Goal: Complete application form: Complete application form

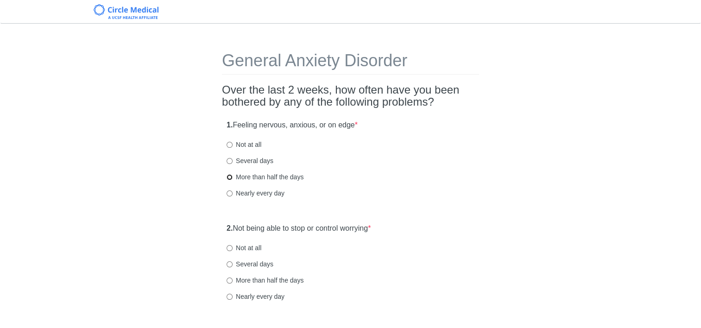
click at [230, 178] on input "More than half the days" at bounding box center [230, 177] width 6 height 6
radio input "true"
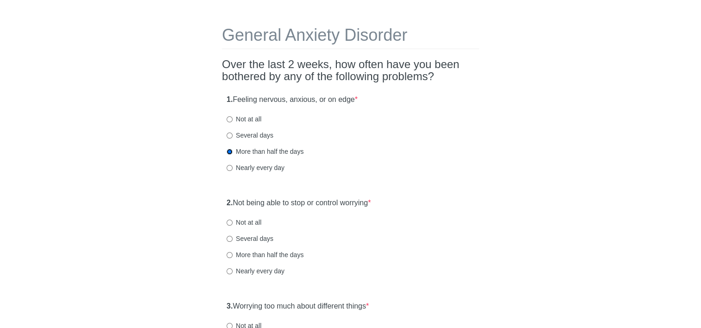
scroll to position [46, 0]
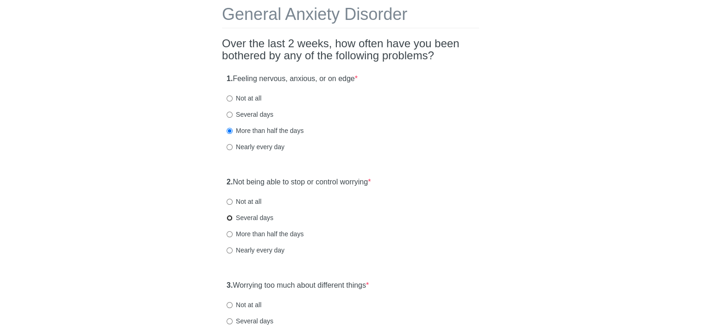
click at [230, 217] on input "Several days" at bounding box center [230, 218] width 6 height 6
radio input "true"
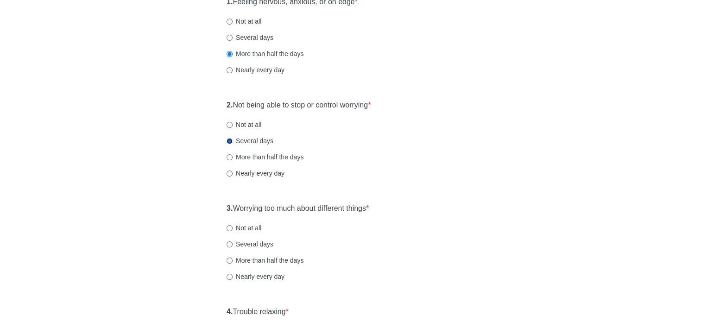
scroll to position [139, 0]
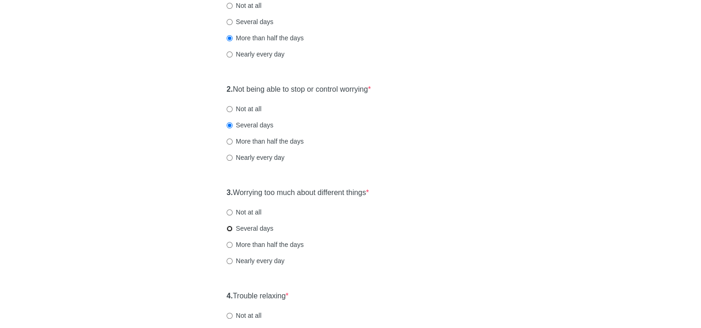
click at [230, 228] on input "Several days" at bounding box center [230, 229] width 6 height 6
radio input "true"
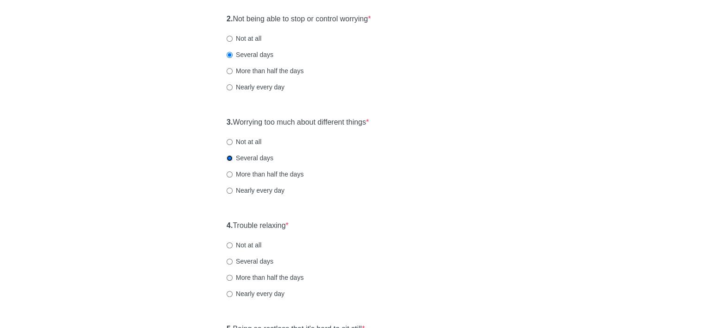
scroll to position [232, 0]
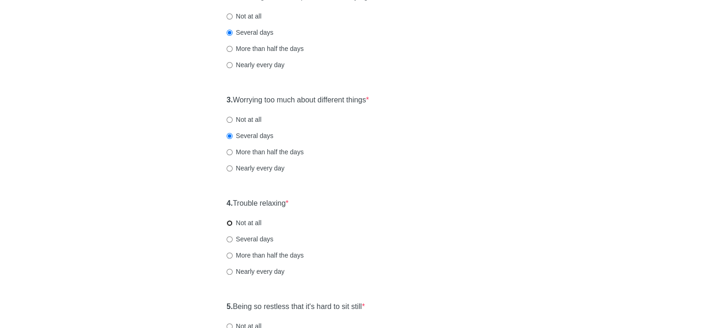
click at [231, 222] on input "Not at all" at bounding box center [230, 223] width 6 height 6
radio input "true"
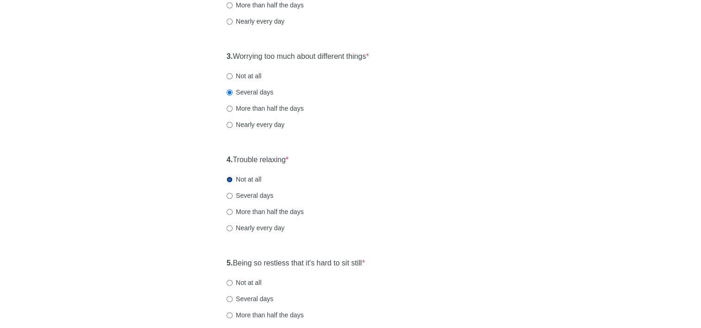
scroll to position [324, 0]
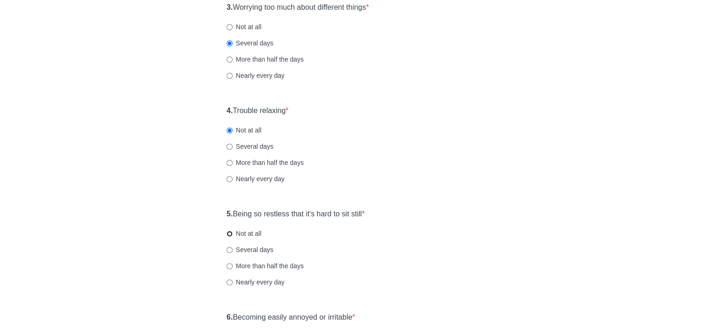
click at [230, 234] on input "Not at all" at bounding box center [230, 234] width 6 height 6
radio input "true"
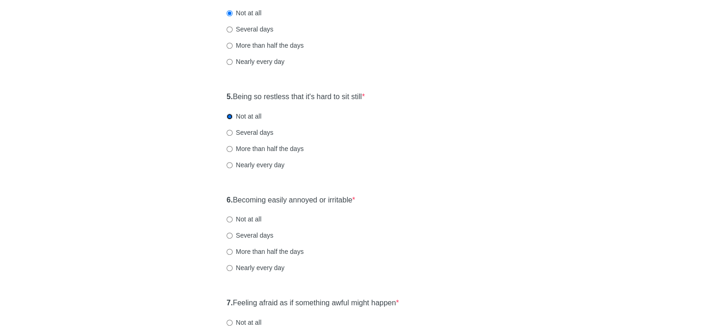
scroll to position [464, 0]
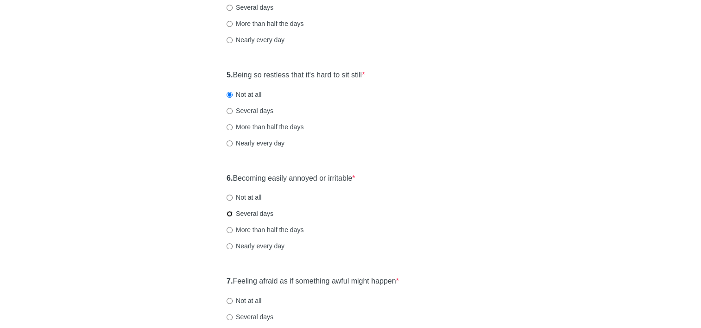
click at [231, 213] on input "Several days" at bounding box center [230, 214] width 6 height 6
radio input "true"
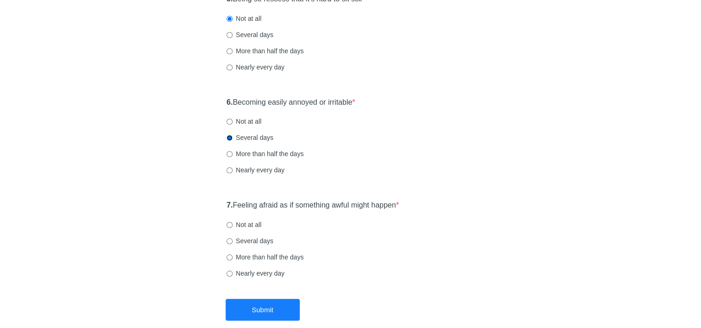
scroll to position [556, 0]
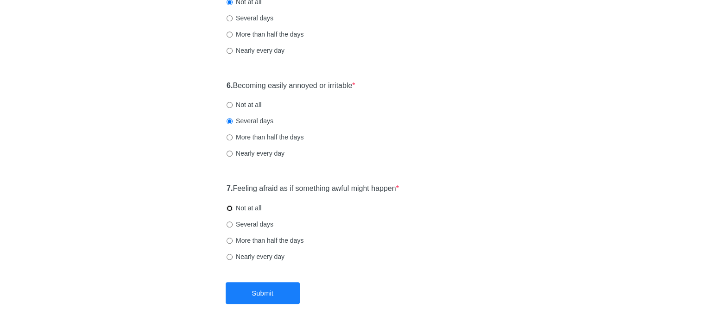
click at [230, 208] on input "Not at all" at bounding box center [230, 208] width 6 height 6
radio input "true"
click at [254, 291] on button "Submit" at bounding box center [263, 293] width 74 height 22
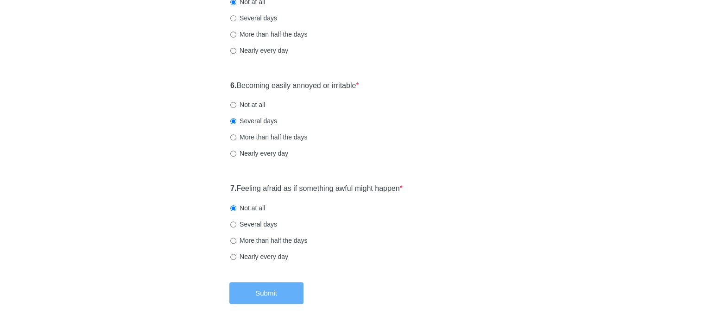
scroll to position [0, 0]
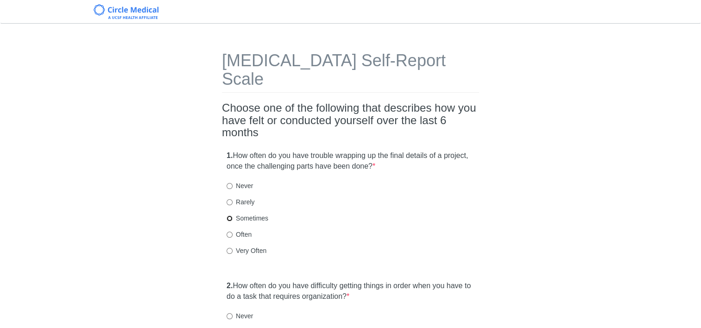
click at [229, 216] on input "Sometimes" at bounding box center [230, 219] width 6 height 6
radio input "true"
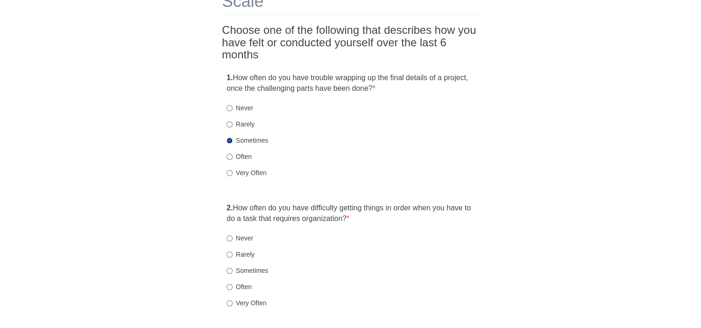
scroll to position [93, 0]
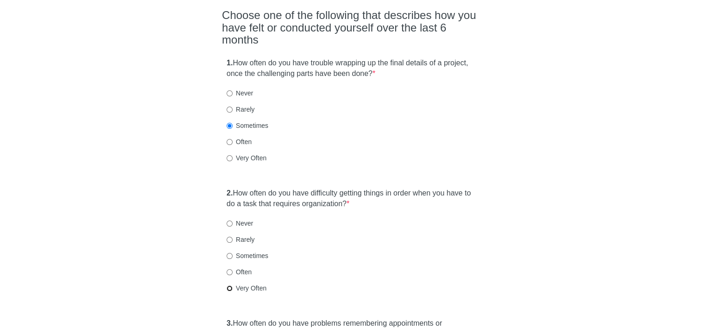
click at [229, 286] on input "Very Often" at bounding box center [230, 289] width 6 height 6
radio input "true"
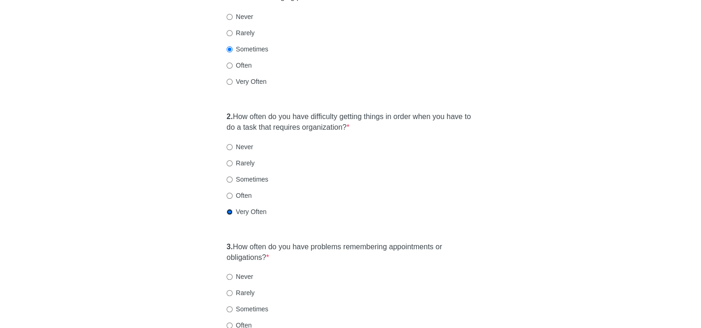
scroll to position [185, 0]
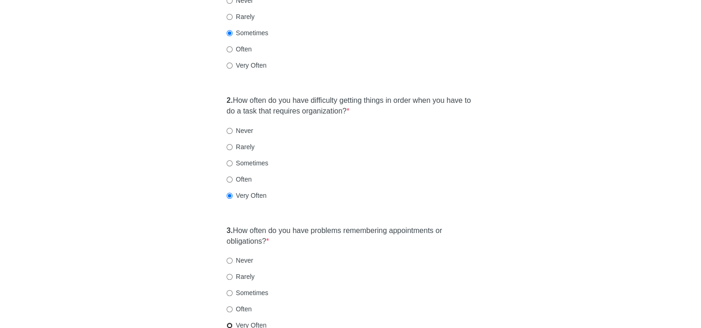
drag, startPoint x: 226, startPoint y: 307, endPoint x: 242, endPoint y: 308, distance: 15.3
click at [227, 323] on input "Very Often" at bounding box center [230, 326] width 6 height 6
radio input "true"
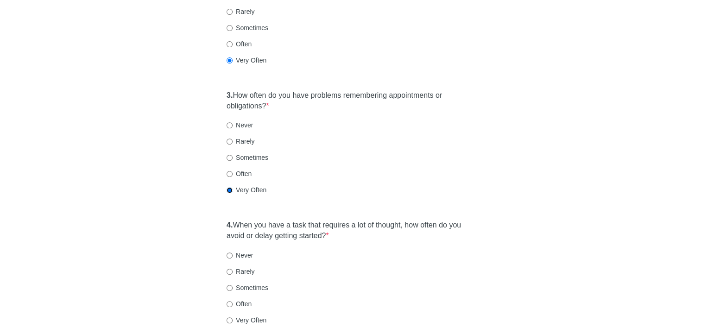
scroll to position [371, 0]
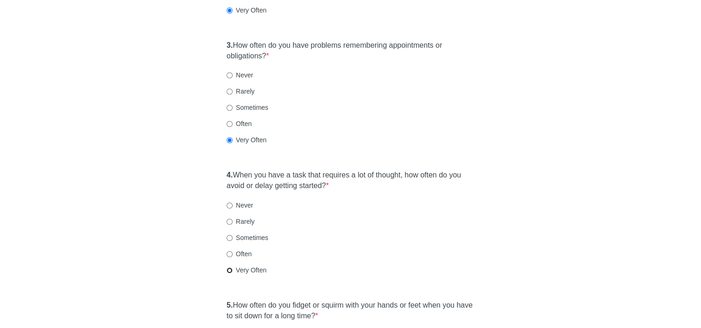
click at [230, 267] on input "Very Often" at bounding box center [230, 270] width 6 height 6
radio input "true"
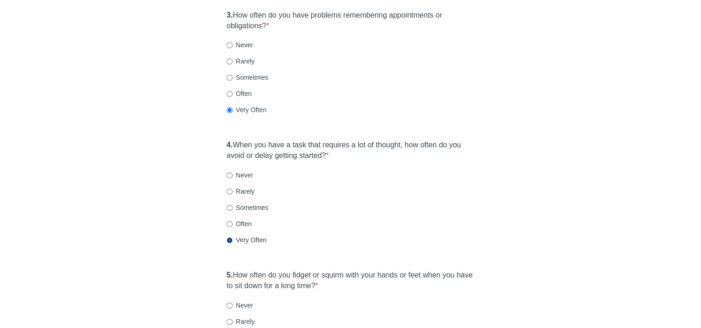
scroll to position [464, 0]
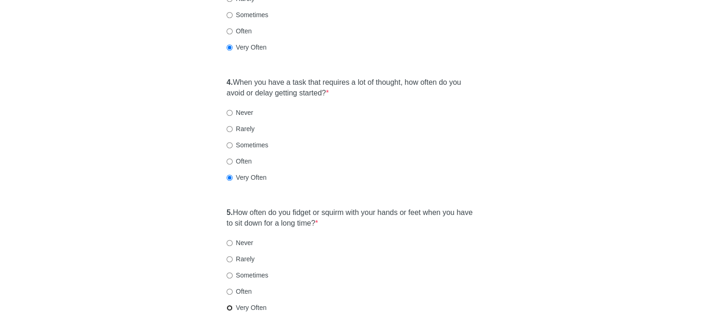
click at [231, 305] on input "Very Often" at bounding box center [230, 308] width 6 height 6
radio input "true"
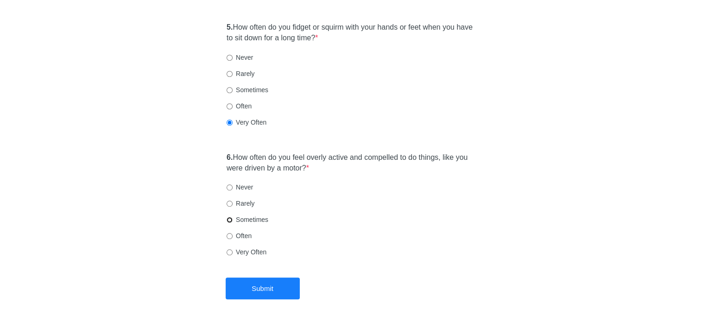
click at [229, 217] on input "Sometimes" at bounding box center [230, 220] width 6 height 6
radio input "true"
click at [252, 278] on button "Submit" at bounding box center [263, 289] width 74 height 22
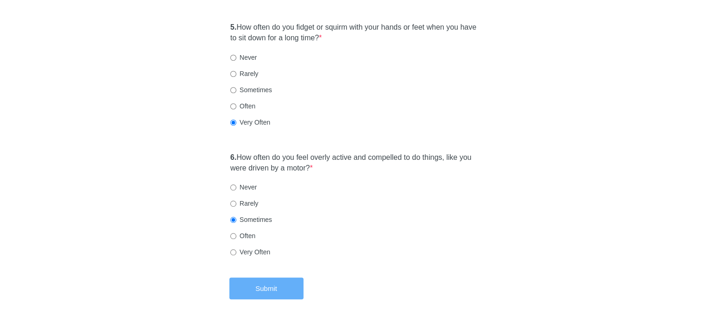
scroll to position [0, 0]
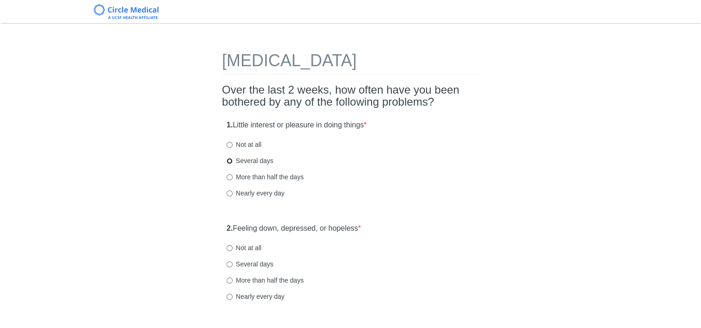
click at [228, 159] on input "Several days" at bounding box center [230, 161] width 6 height 6
radio input "true"
click at [228, 266] on input "Several days" at bounding box center [230, 264] width 6 height 6
radio input "true"
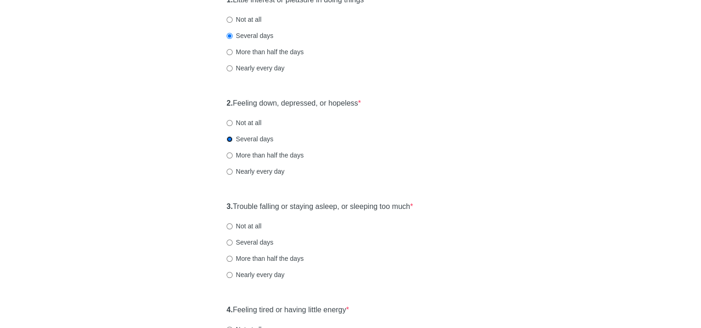
scroll to position [139, 0]
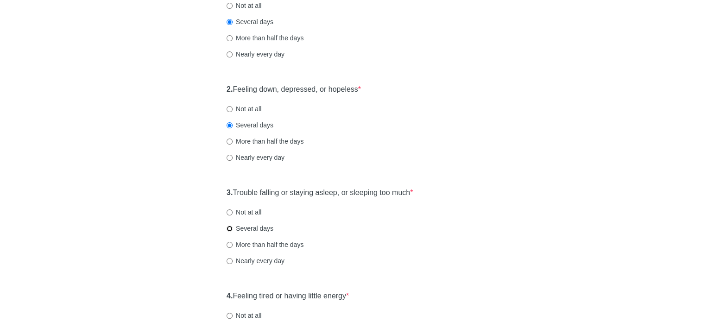
click at [229, 228] on input "Several days" at bounding box center [230, 229] width 6 height 6
radio input "true"
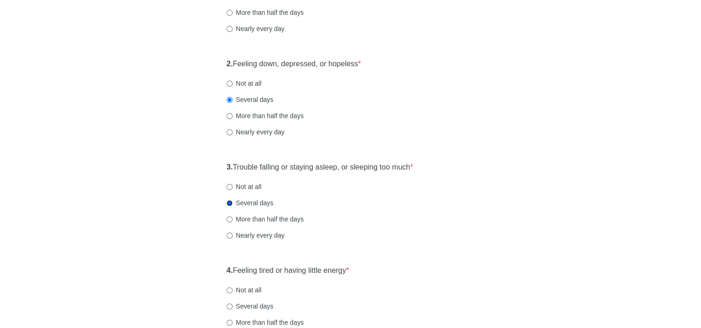
scroll to position [185, 0]
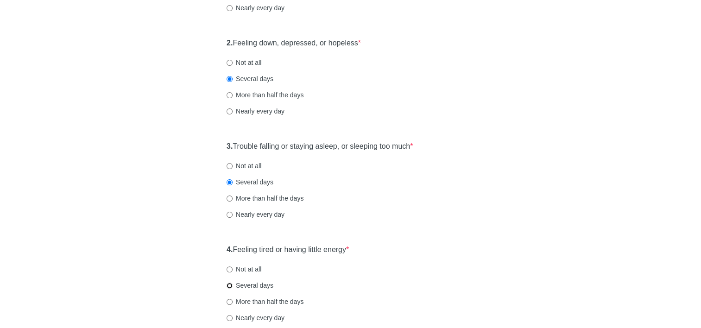
click at [230, 285] on input "Several days" at bounding box center [230, 286] width 6 height 6
radio input "true"
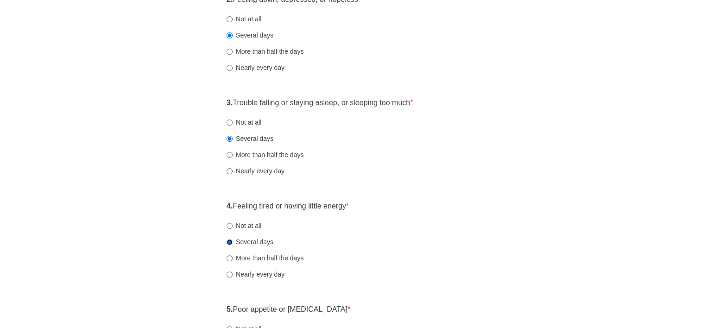
scroll to position [278, 0]
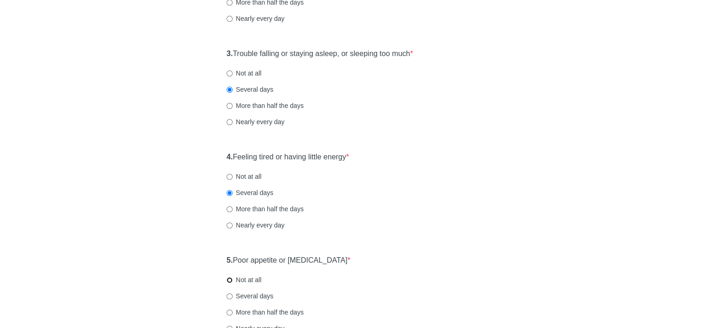
click at [229, 281] on input "Not at all" at bounding box center [230, 280] width 6 height 6
radio input "true"
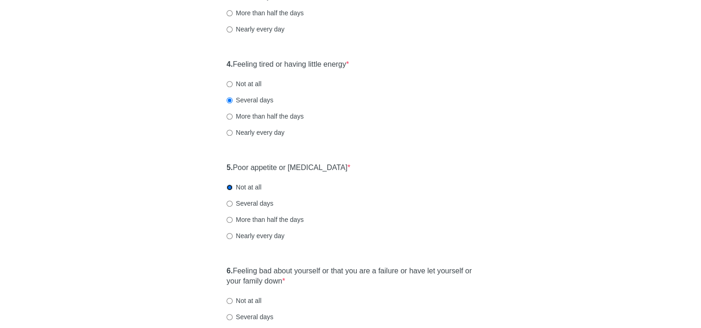
scroll to position [417, 0]
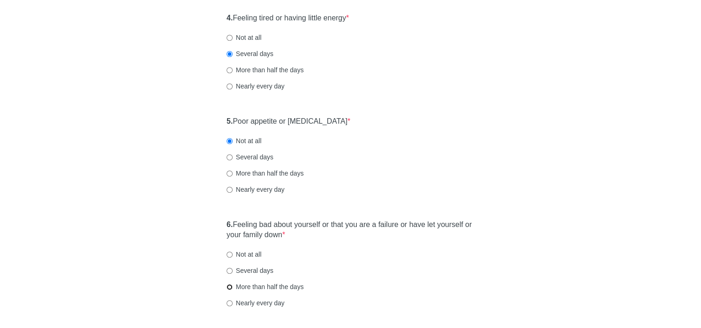
click at [228, 286] on input "More than half the days" at bounding box center [230, 287] width 6 height 6
radio input "true"
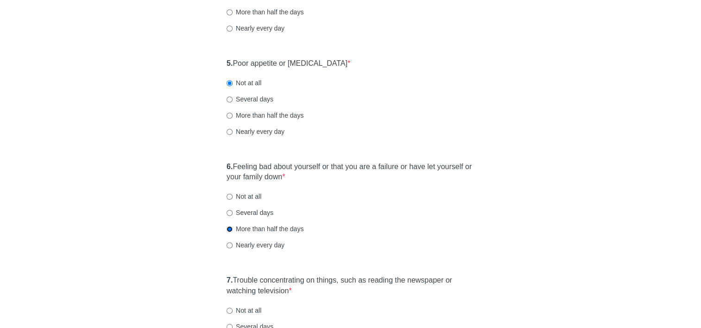
scroll to position [603, 0]
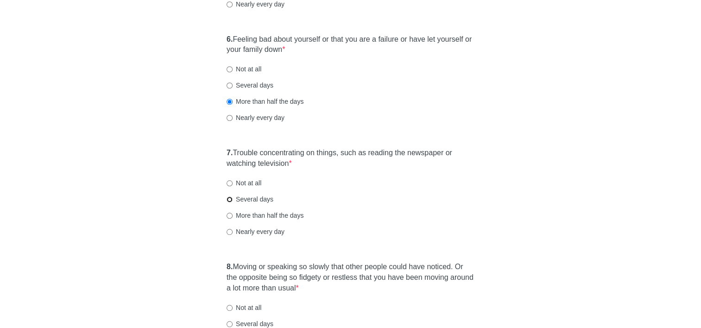
click at [230, 198] on input "Several days" at bounding box center [230, 200] width 6 height 6
radio input "true"
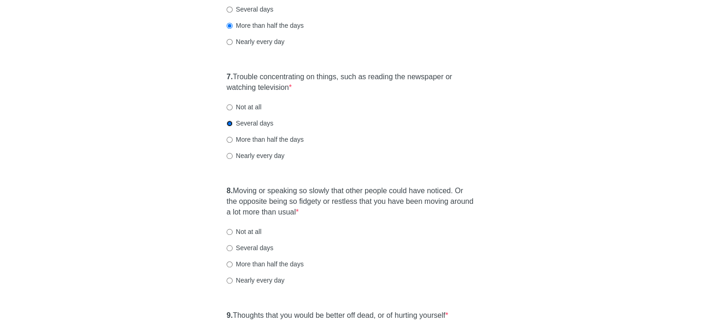
scroll to position [695, 0]
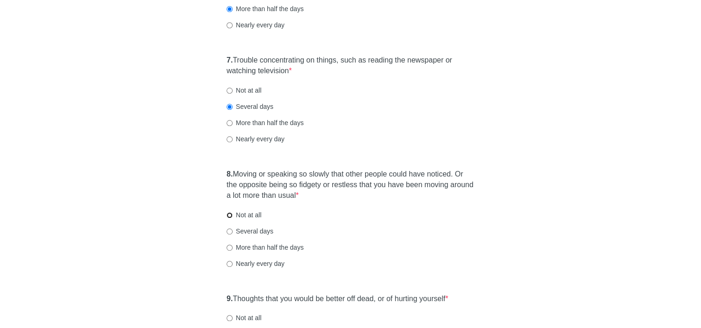
click at [228, 216] on input "Not at all" at bounding box center [230, 215] width 6 height 6
radio input "true"
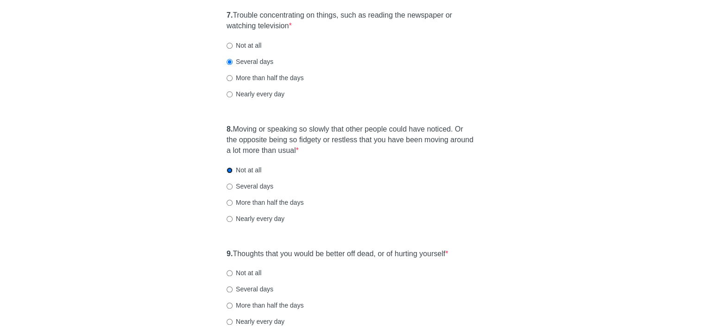
scroll to position [788, 0]
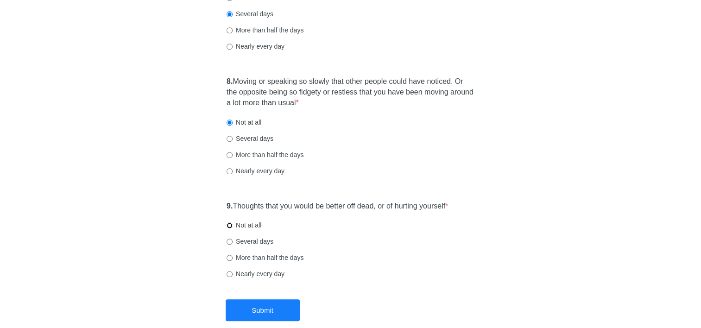
click at [231, 226] on input "Not at all" at bounding box center [230, 226] width 6 height 6
radio input "true"
click at [256, 309] on button "Submit" at bounding box center [263, 310] width 74 height 22
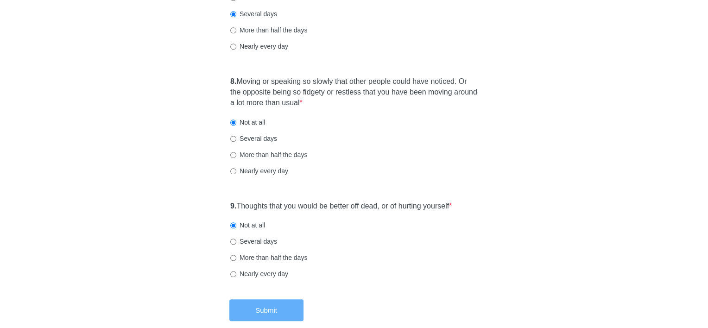
scroll to position [0, 0]
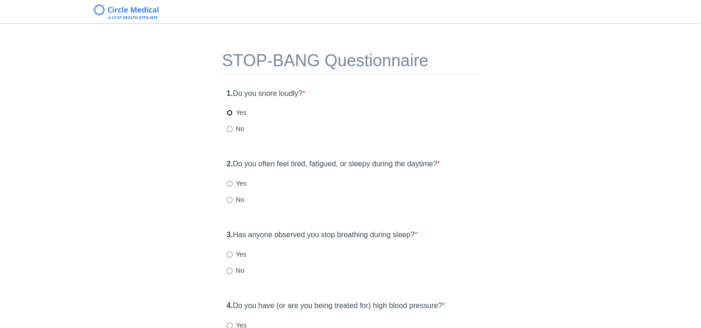
click at [230, 113] on input "Yes" at bounding box center [230, 113] width 6 height 6
radio input "true"
click at [230, 182] on input "Yes" at bounding box center [230, 184] width 6 height 6
radio input "true"
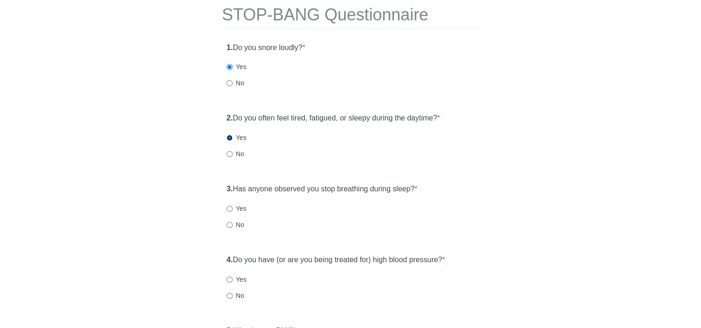
scroll to position [46, 0]
click at [229, 293] on input "No" at bounding box center [230, 296] width 6 height 6
radio input "true"
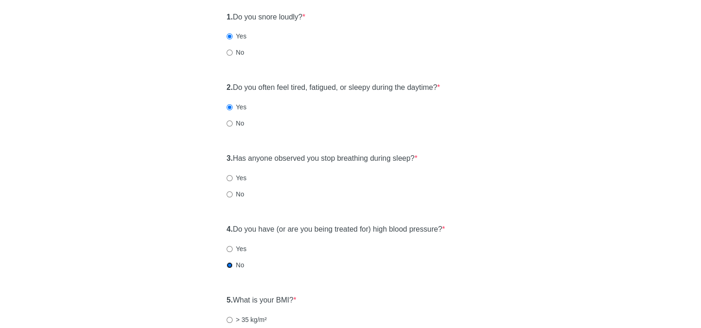
scroll to position [139, 0]
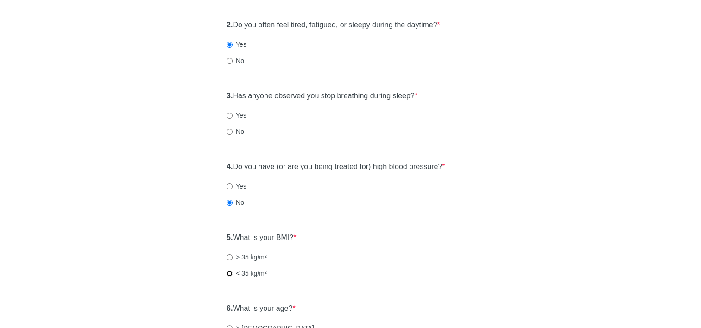
click at [229, 273] on input "< 35 kg/m²" at bounding box center [230, 274] width 6 height 6
radio input "true"
click at [229, 133] on input "No" at bounding box center [230, 132] width 6 height 6
radio input "true"
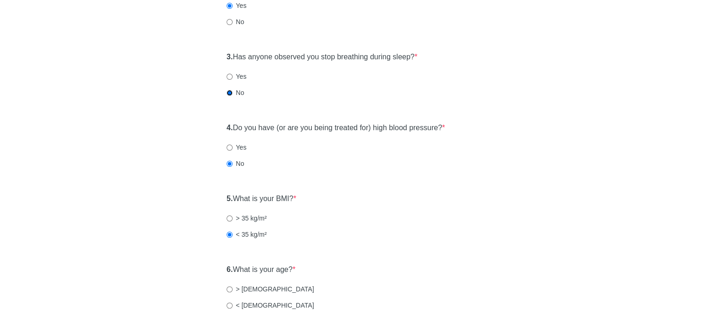
scroll to position [232, 0]
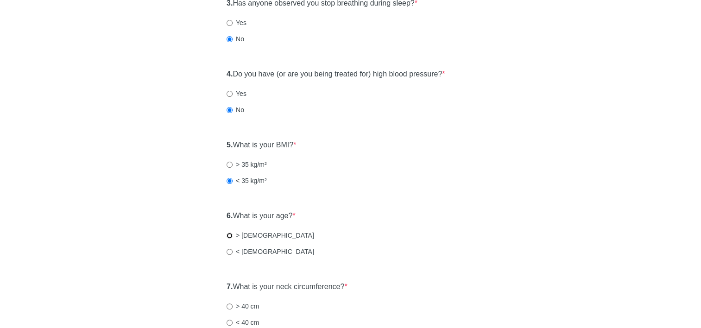
click at [228, 235] on input "> 50 years old" at bounding box center [230, 236] width 6 height 6
radio input "true"
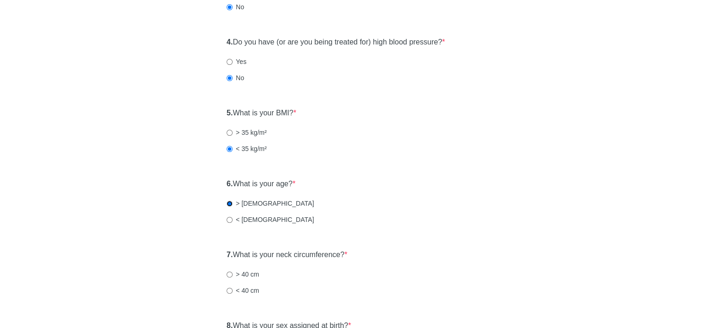
scroll to position [278, 0]
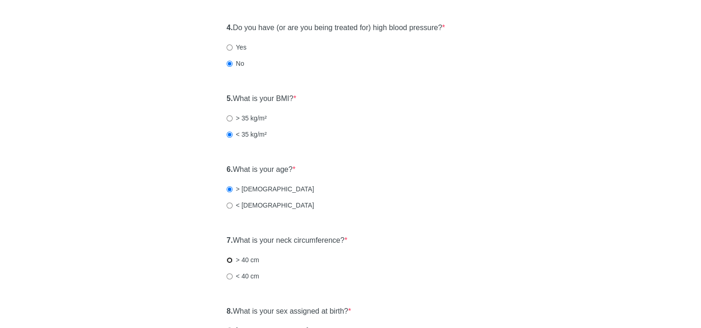
click at [228, 261] on input "> 40 cm" at bounding box center [230, 260] width 6 height 6
radio input "true"
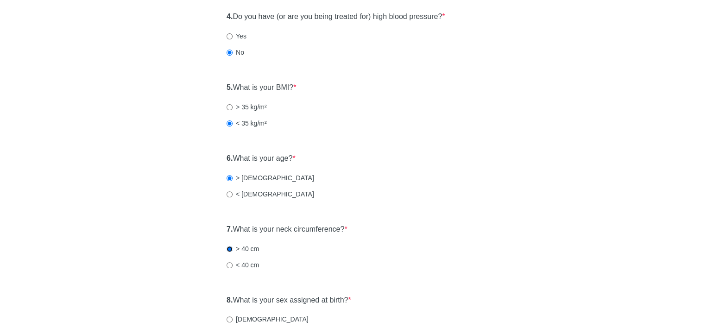
scroll to position [371, 0]
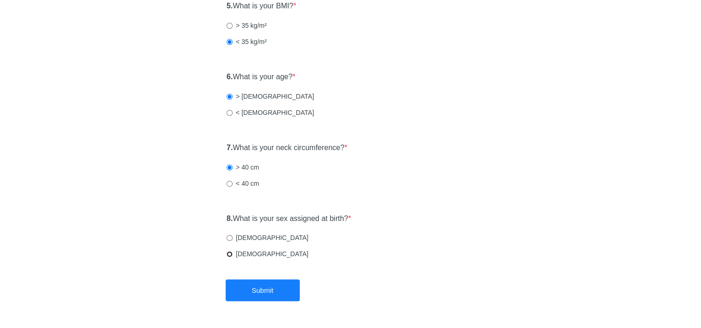
click at [228, 252] on input "Female" at bounding box center [230, 254] width 6 height 6
radio input "true"
click at [250, 292] on button "Submit" at bounding box center [263, 291] width 74 height 22
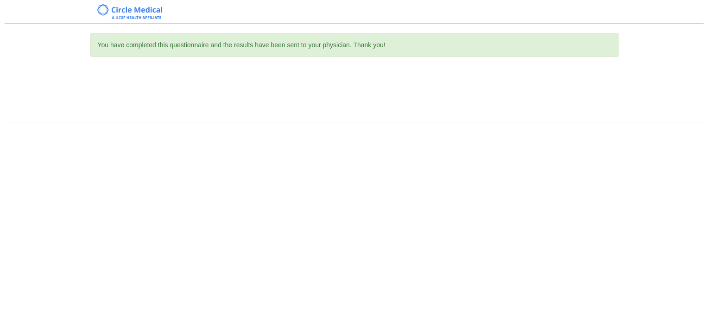
scroll to position [0, 0]
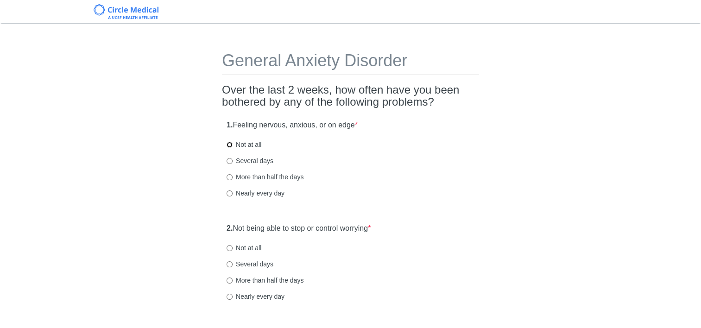
click at [229, 144] on input "Not at all" at bounding box center [230, 145] width 6 height 6
radio input "true"
click at [228, 249] on input "Not at all" at bounding box center [230, 248] width 6 height 6
radio input "true"
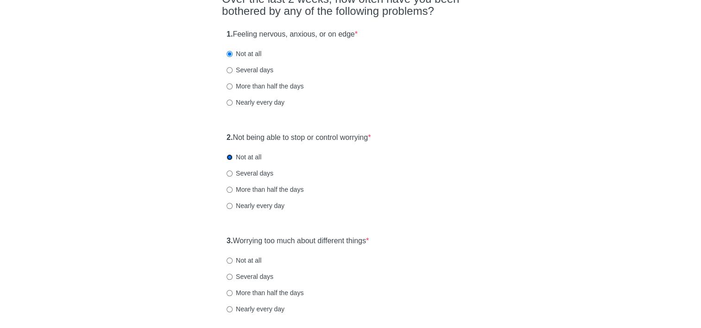
scroll to position [93, 0]
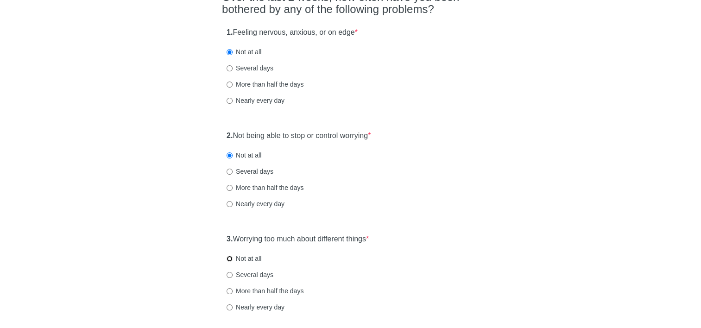
click at [229, 259] on input "Not at all" at bounding box center [230, 259] width 6 height 6
radio input "true"
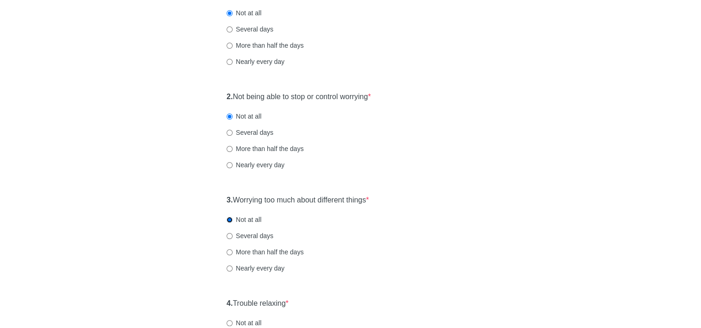
scroll to position [232, 0]
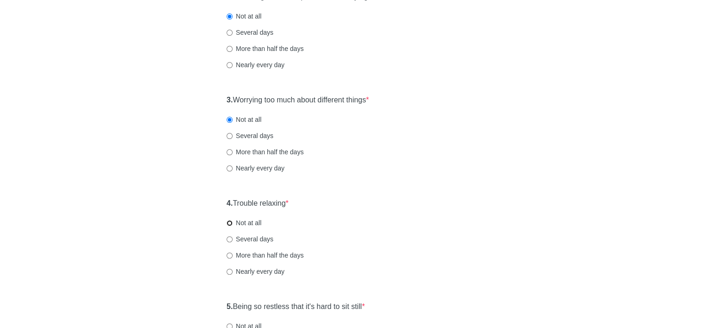
click at [230, 224] on input "Not at all" at bounding box center [230, 223] width 6 height 6
radio input "true"
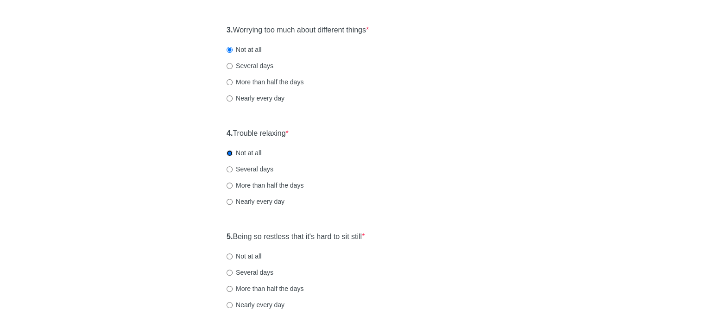
scroll to position [324, 0]
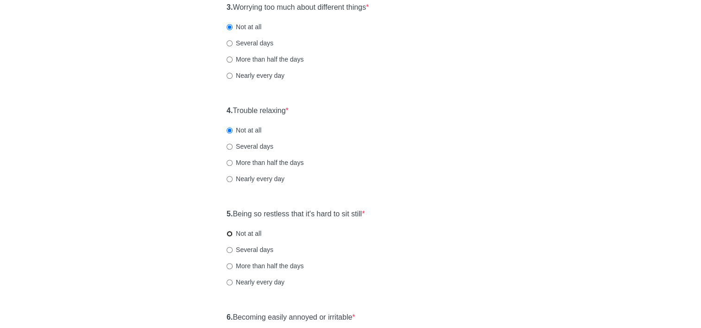
click at [230, 234] on input "Not at all" at bounding box center [230, 234] width 6 height 6
radio input "true"
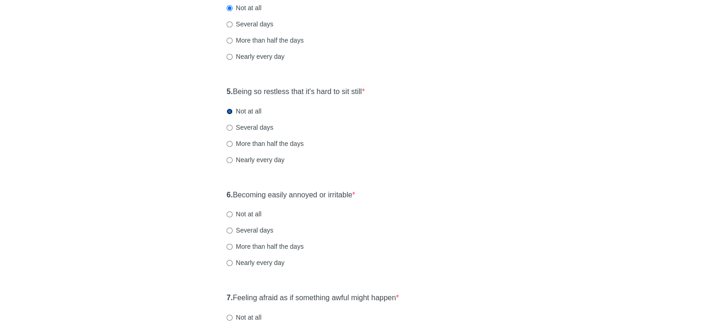
scroll to position [464, 0]
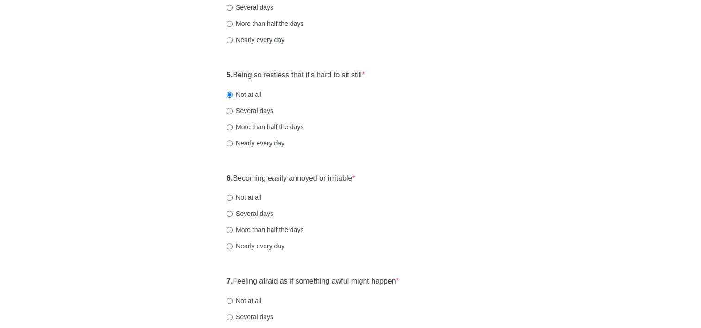
click at [233, 198] on label "Not at all" at bounding box center [244, 197] width 35 height 9
click at [233, 198] on input "Not at all" at bounding box center [230, 198] width 6 height 6
radio input "true"
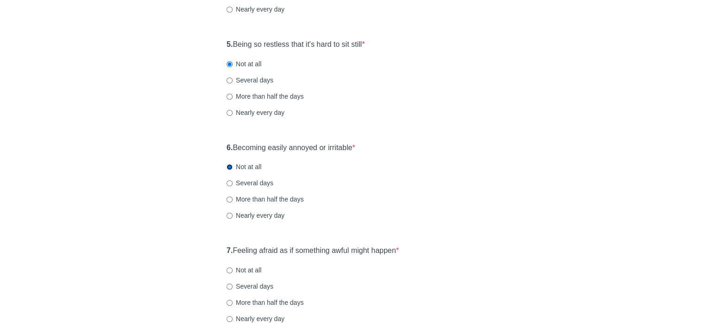
scroll to position [556, 0]
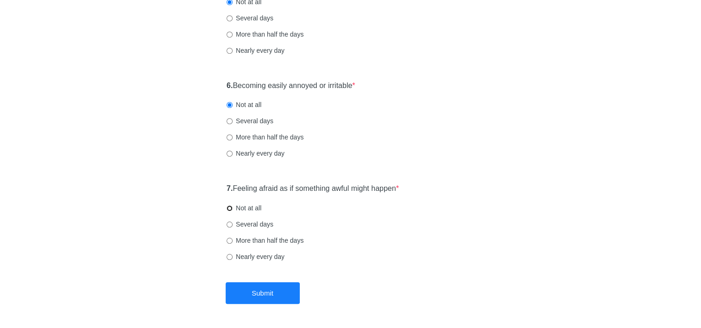
click at [228, 208] on input "Not at all" at bounding box center [230, 208] width 6 height 6
radio input "true"
click at [254, 291] on button "Submit" at bounding box center [263, 293] width 74 height 22
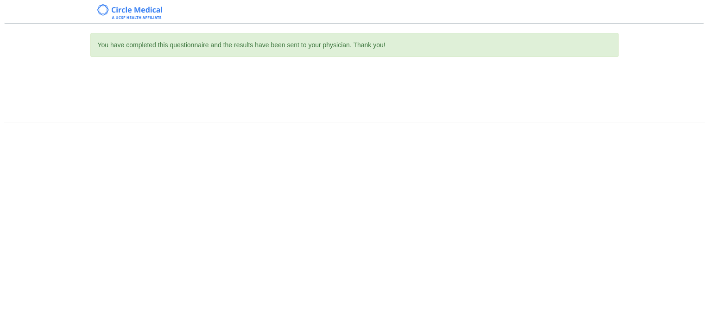
scroll to position [0, 0]
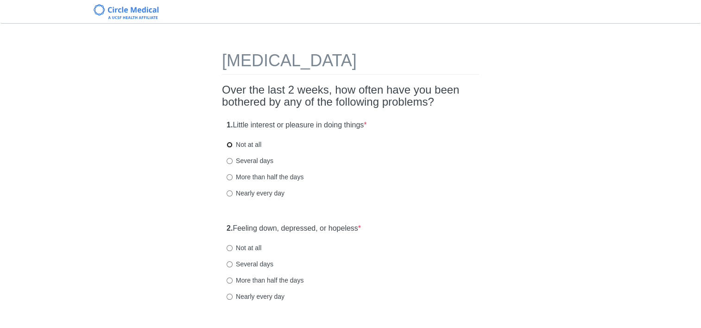
click at [229, 145] on input "Not at all" at bounding box center [230, 145] width 6 height 6
radio input "true"
click at [230, 247] on input "Not at all" at bounding box center [230, 248] width 6 height 6
radio input "true"
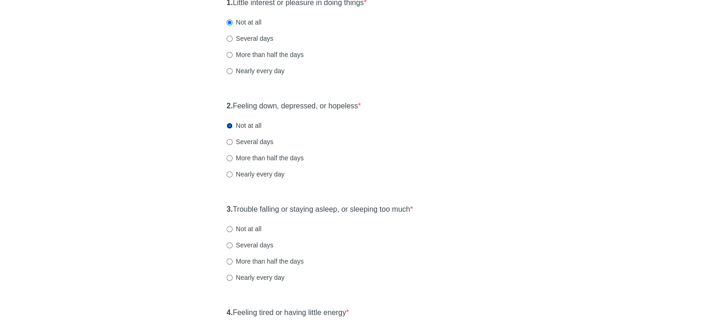
scroll to position [139, 0]
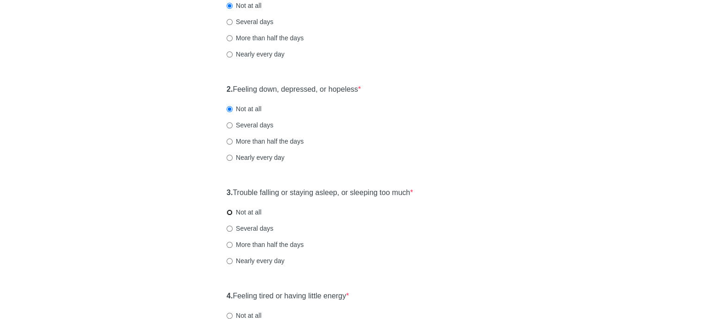
click at [230, 213] on input "Not at all" at bounding box center [230, 213] width 6 height 6
radio input "true"
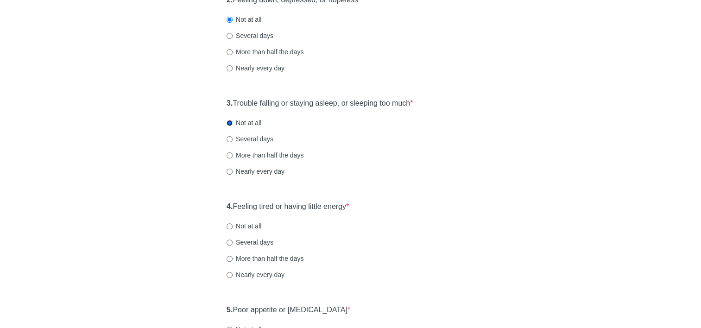
scroll to position [232, 0]
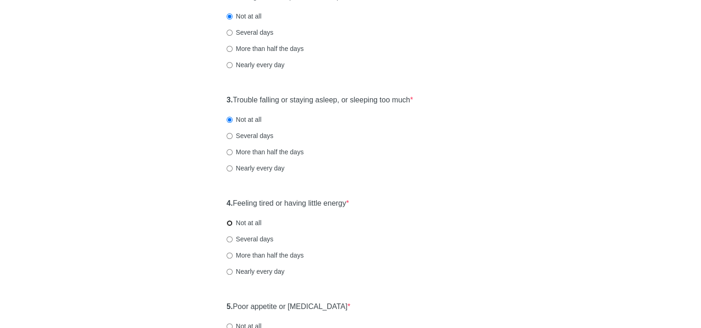
click at [227, 223] on input "Not at all" at bounding box center [230, 223] width 6 height 6
radio input "true"
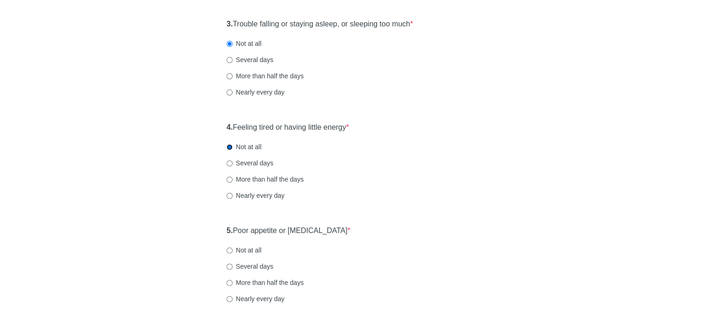
scroll to position [324, 0]
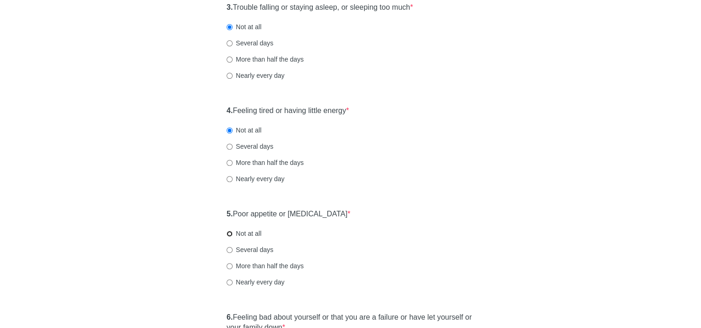
click at [230, 234] on input "Not at all" at bounding box center [230, 234] width 6 height 6
radio input "true"
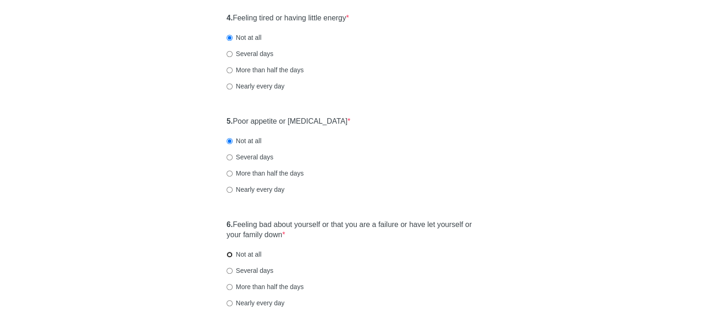
click at [227, 254] on input "Not at all" at bounding box center [230, 255] width 6 height 6
radio input "true"
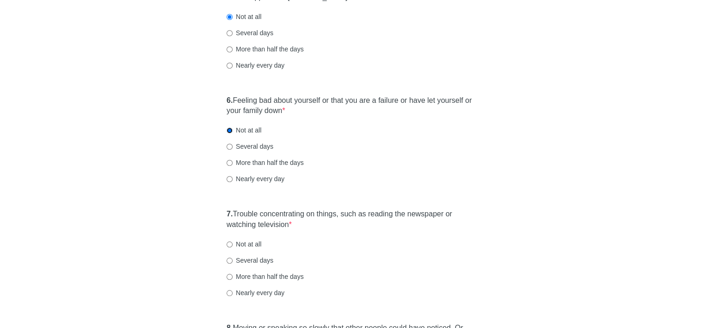
scroll to position [556, 0]
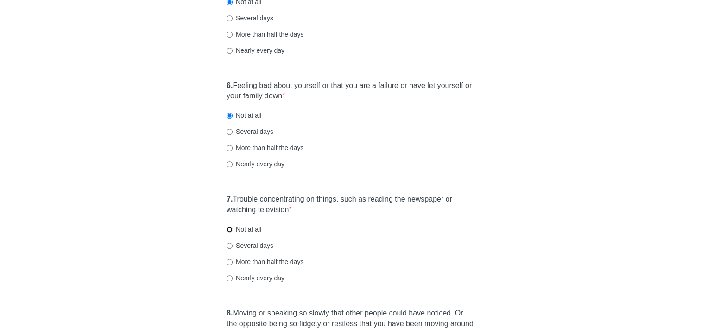
click at [227, 230] on input "Not at all" at bounding box center [230, 230] width 6 height 6
radio input "true"
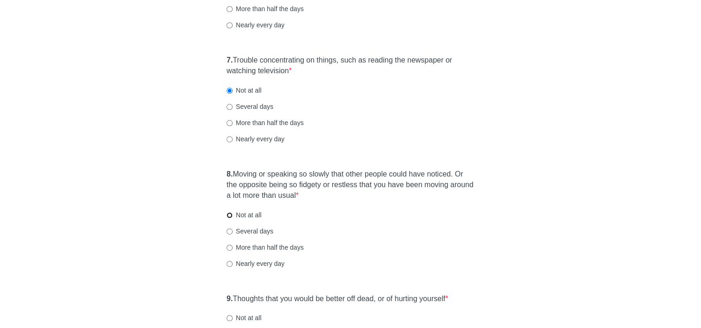
click at [228, 216] on input "Not at all" at bounding box center [230, 215] width 6 height 6
radio input "true"
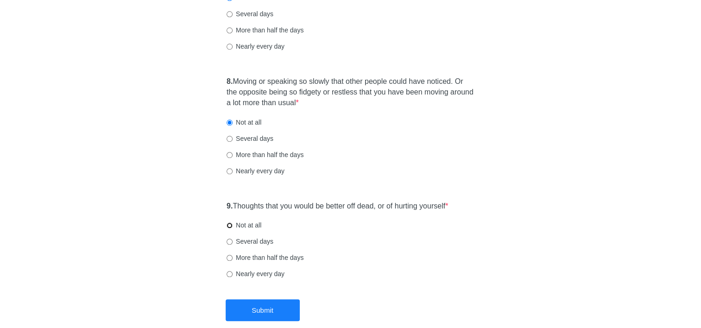
click at [232, 225] on input "Not at all" at bounding box center [230, 226] width 6 height 6
radio input "true"
click at [254, 317] on button "Submit" at bounding box center [263, 310] width 74 height 22
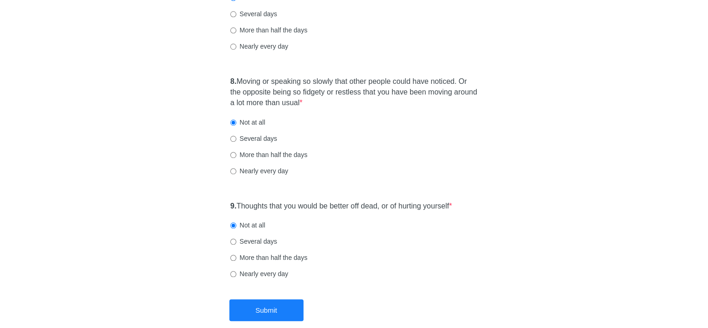
scroll to position [0, 0]
